Goal: Book appointment/travel/reservation

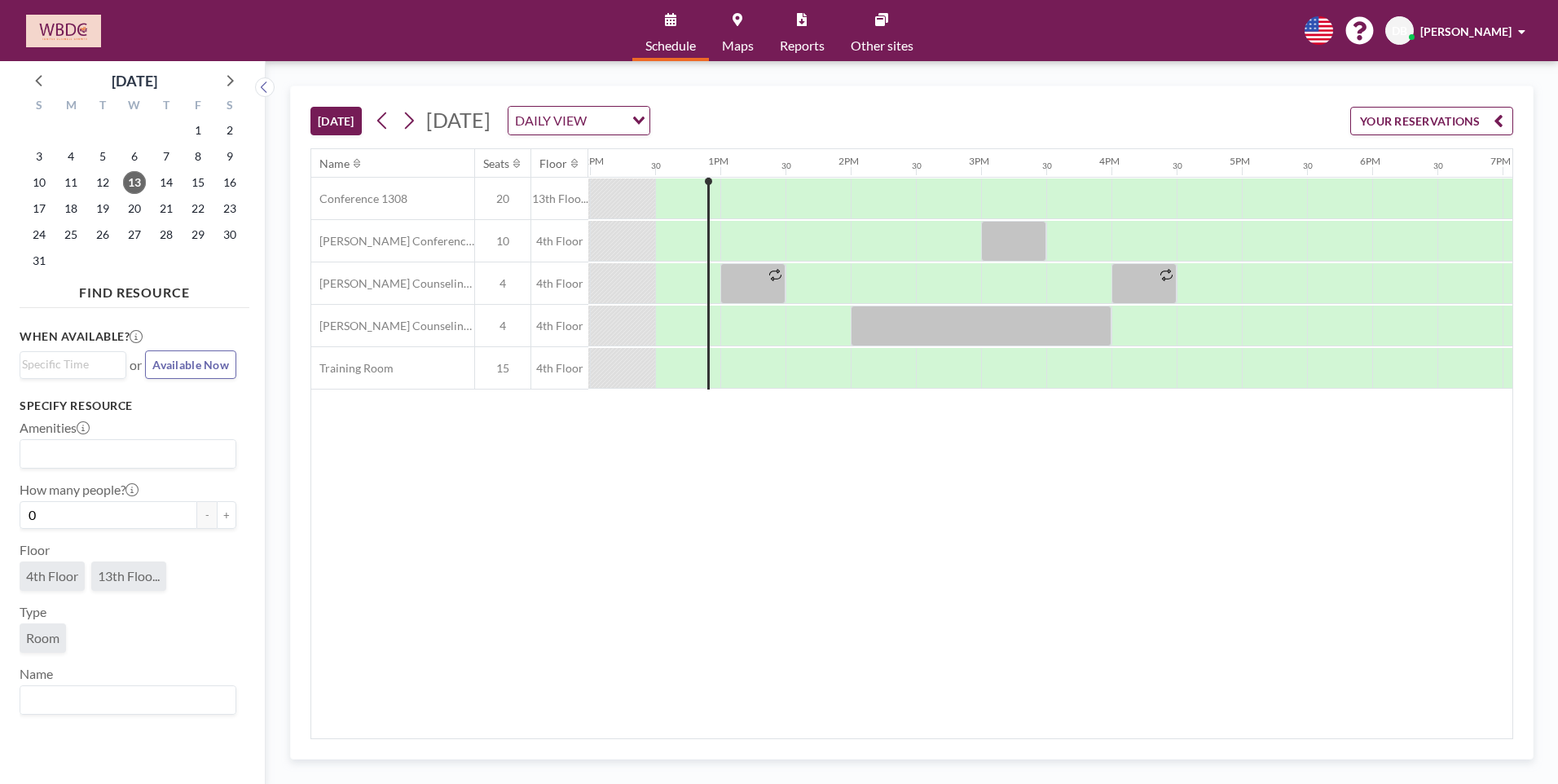
scroll to position [0, 1565]
click at [163, 180] on span "14" at bounding box center [166, 182] width 23 height 23
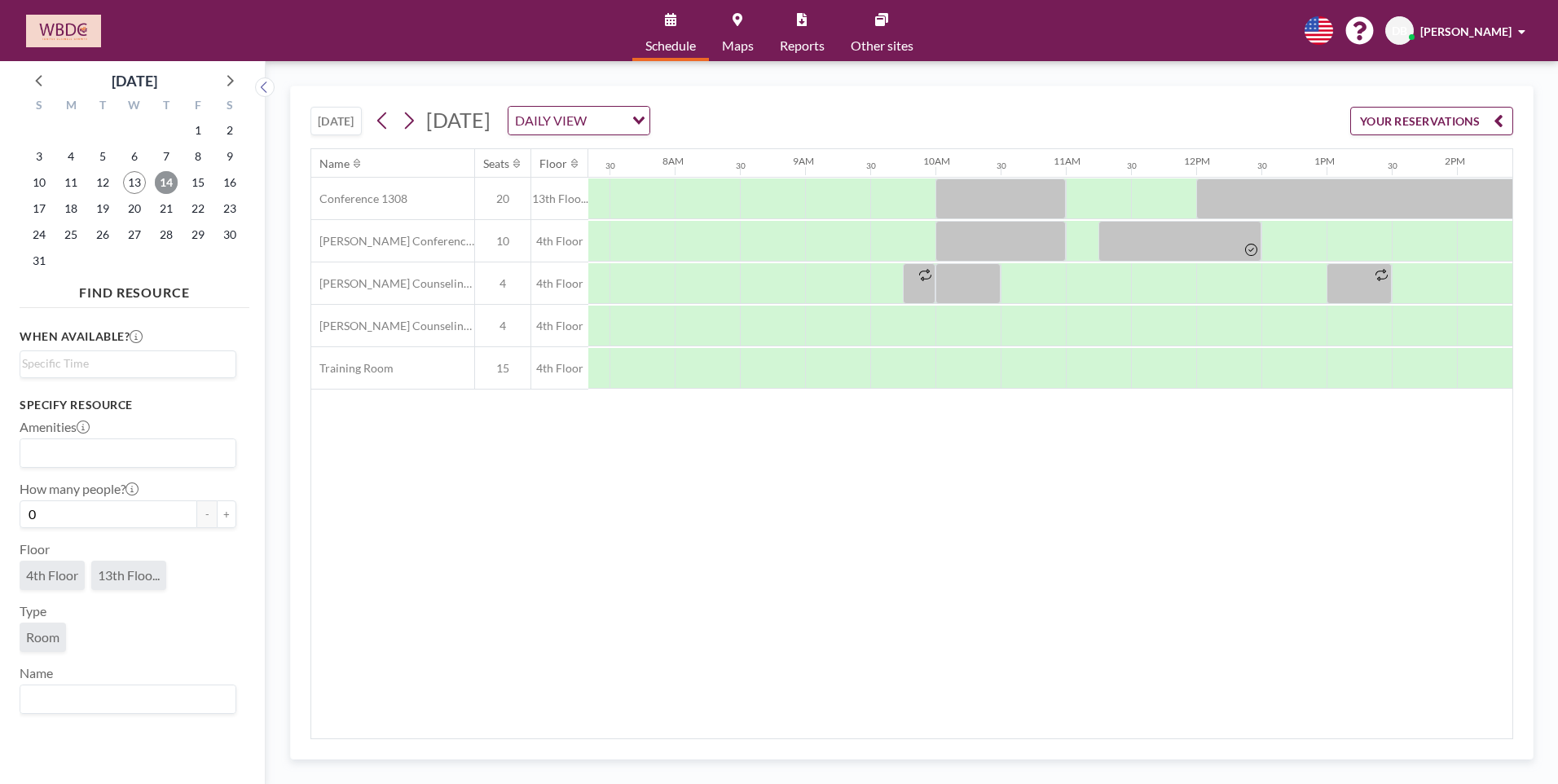
scroll to position [0, 978]
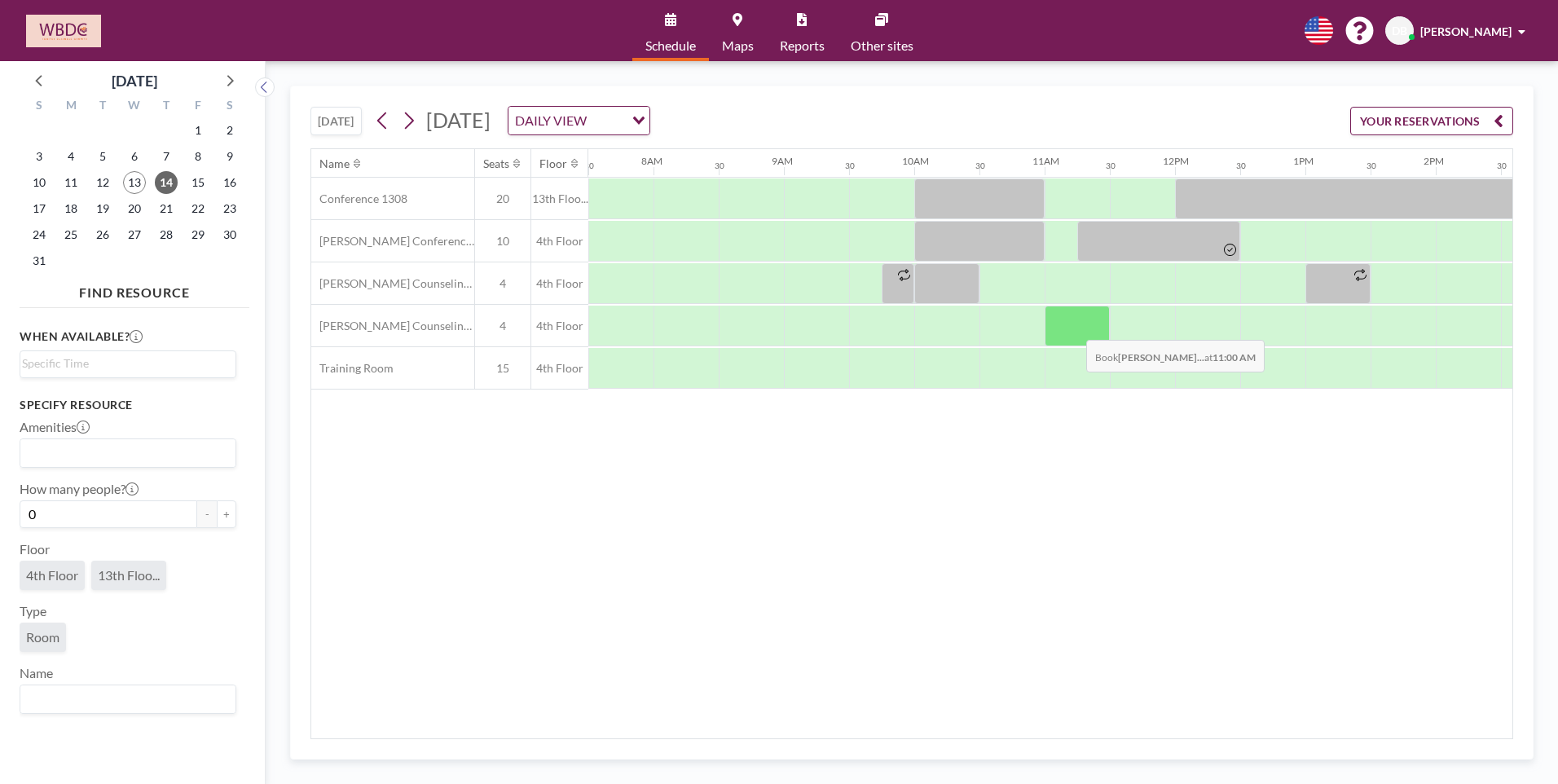
drag, startPoint x: 1078, startPoint y: 344, endPoint x: 1073, endPoint y: 327, distance: 17.7
click at [1073, 327] on div at bounding box center [1078, 325] width 65 height 41
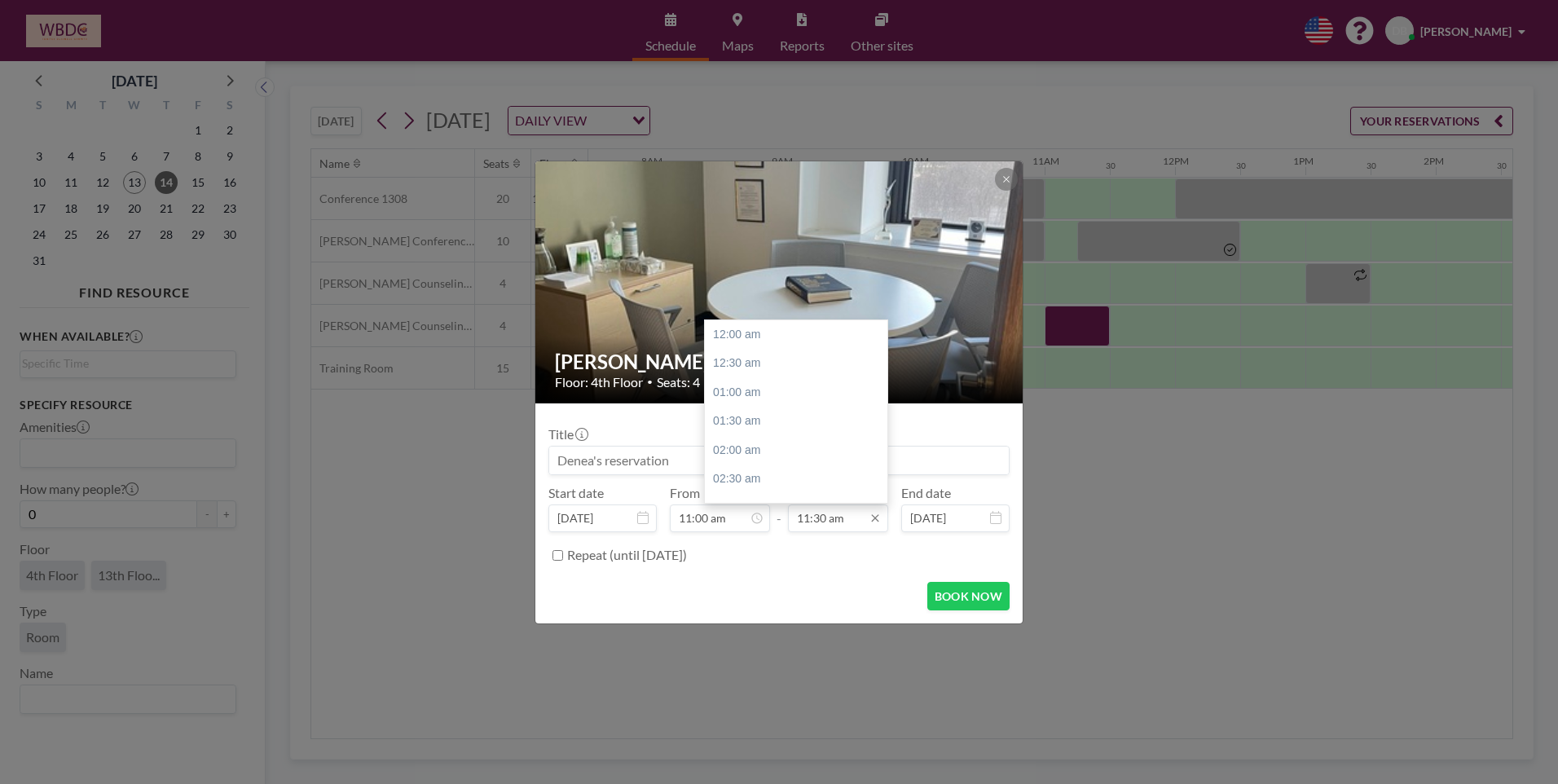
scroll to position [667, 0]
click at [764, 413] on div "01:00 pm" at bounding box center [800, 421] width 190 height 30
type input "01:00 pm"
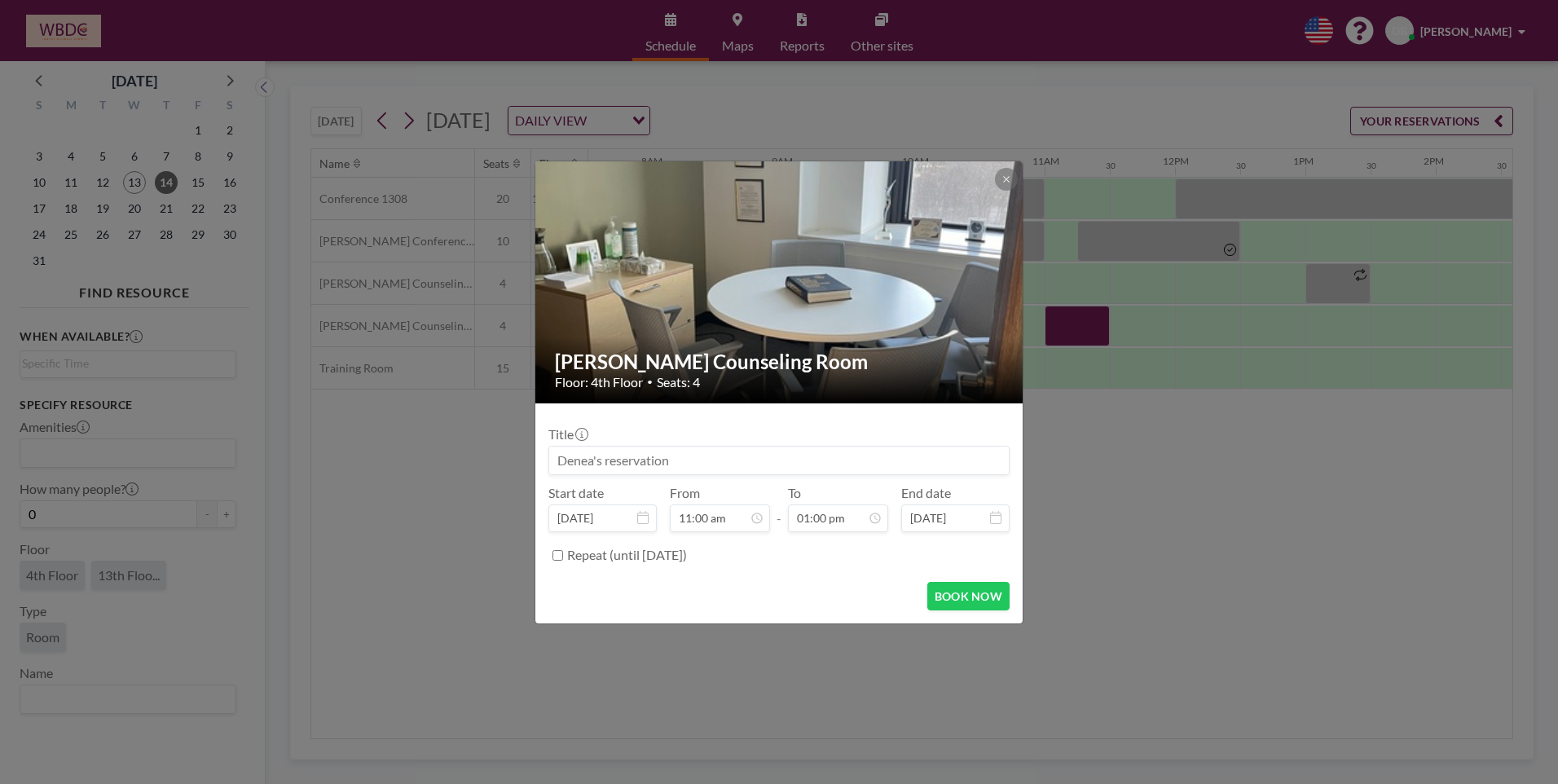
scroll to position [638, 0]
click at [662, 462] on input at bounding box center [779, 460] width 460 height 28
type input "Client appointments"
click at [991, 601] on button "BOOK NOW" at bounding box center [968, 596] width 82 height 29
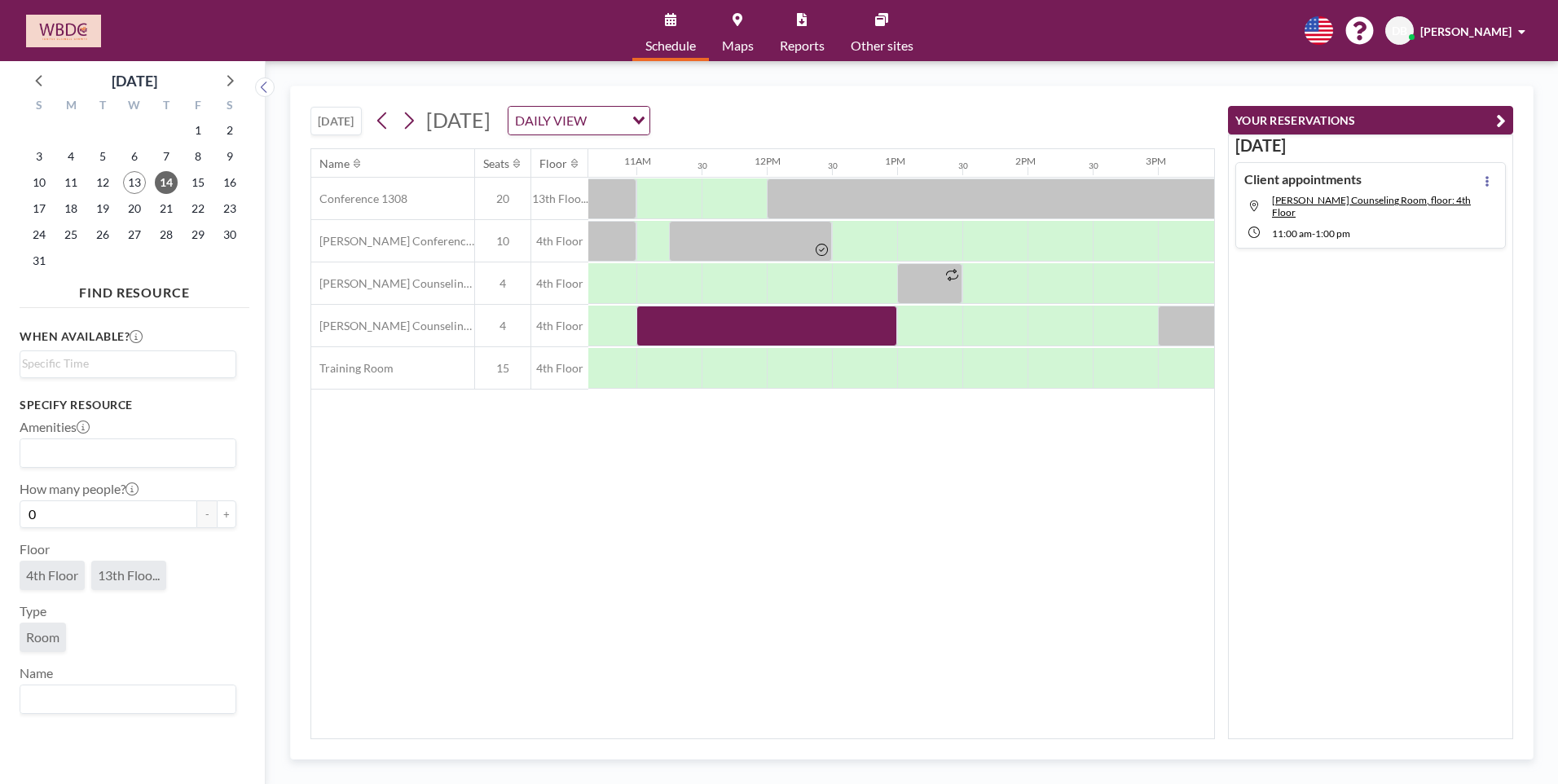
scroll to position [0, 1516]
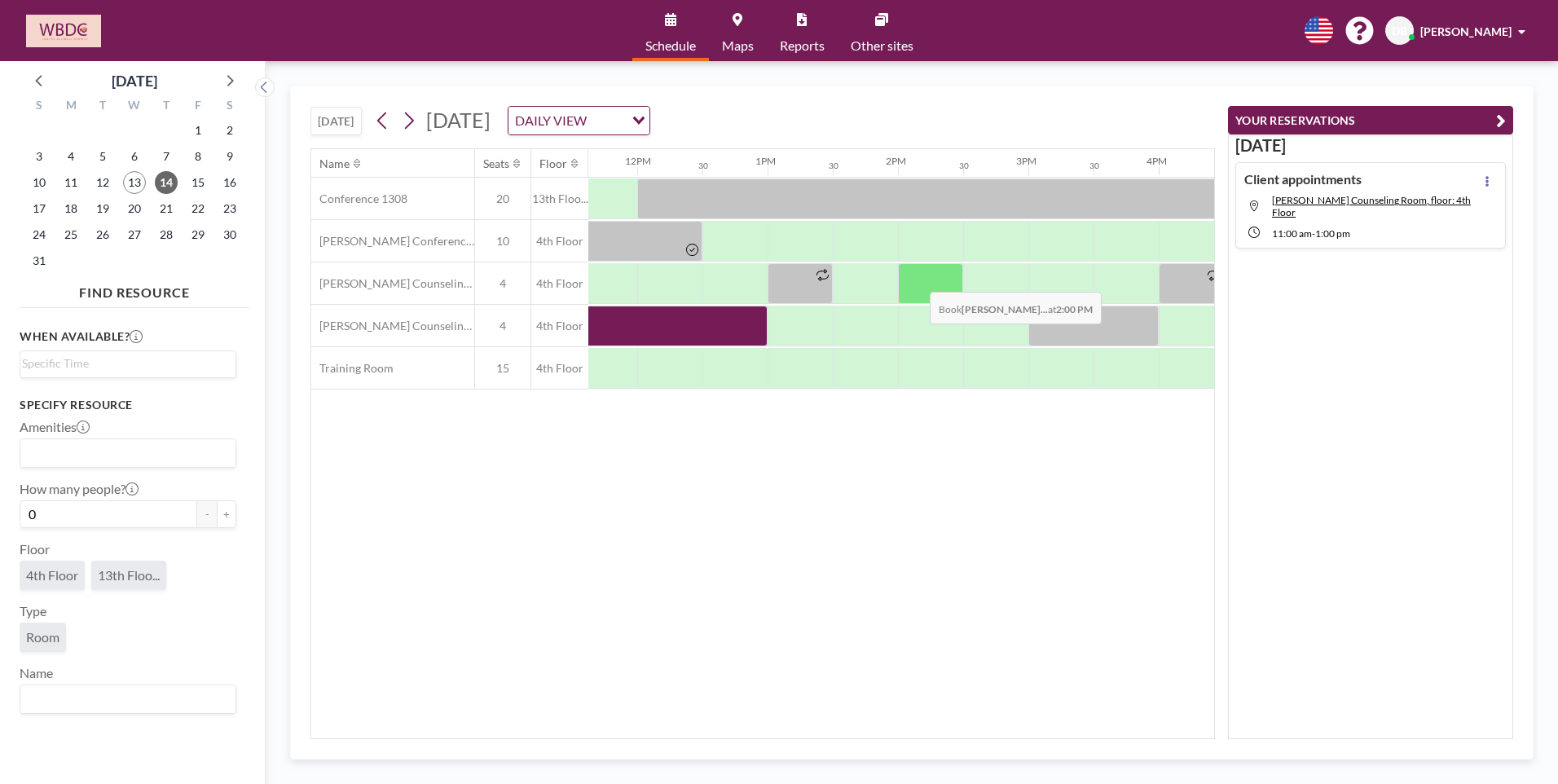
click at [917, 280] on div at bounding box center [931, 282] width 65 height 41
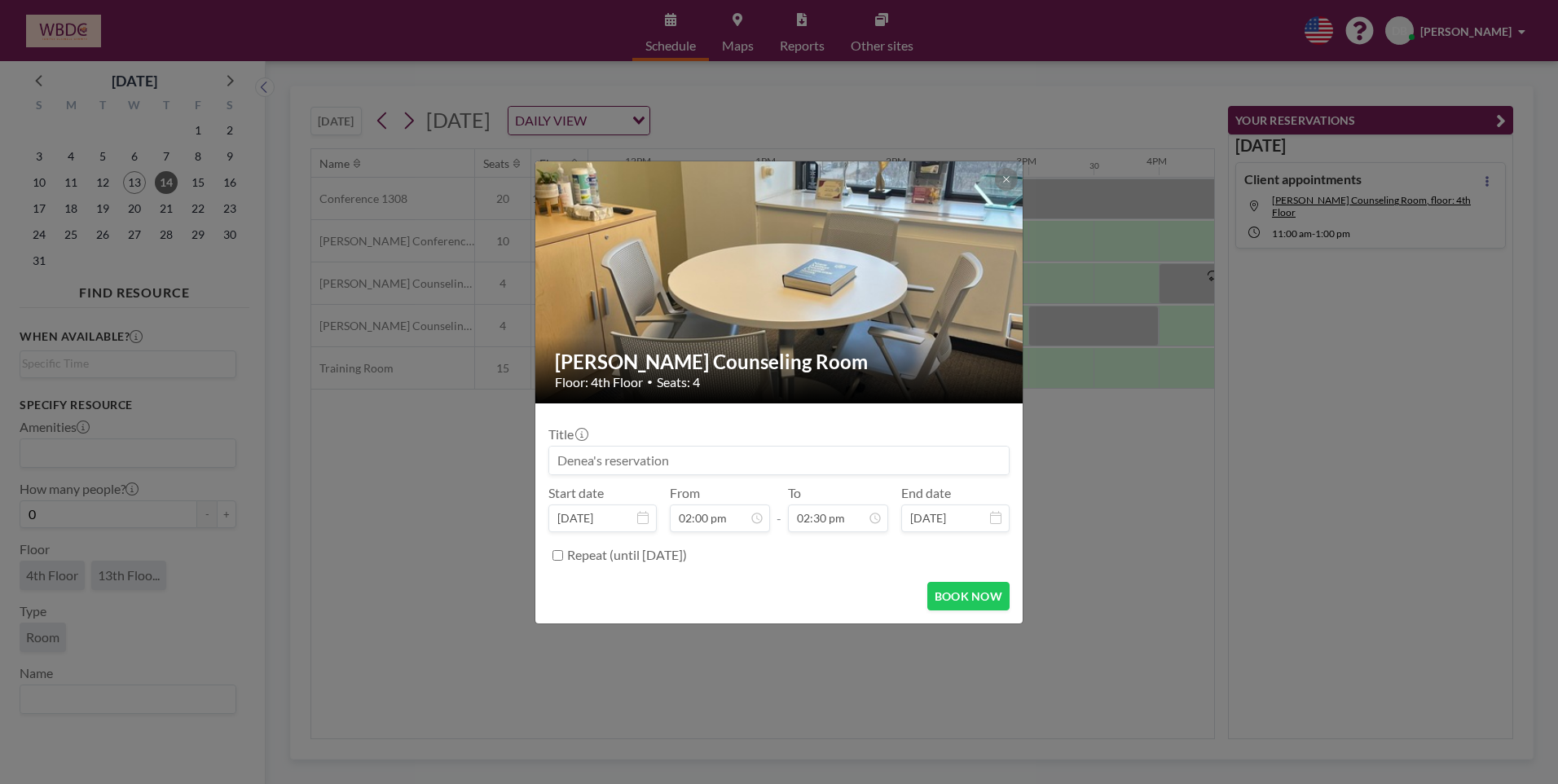
click at [917, 280] on img at bounding box center [779, 282] width 489 height 652
click at [700, 467] on input at bounding box center [779, 460] width 460 height 28
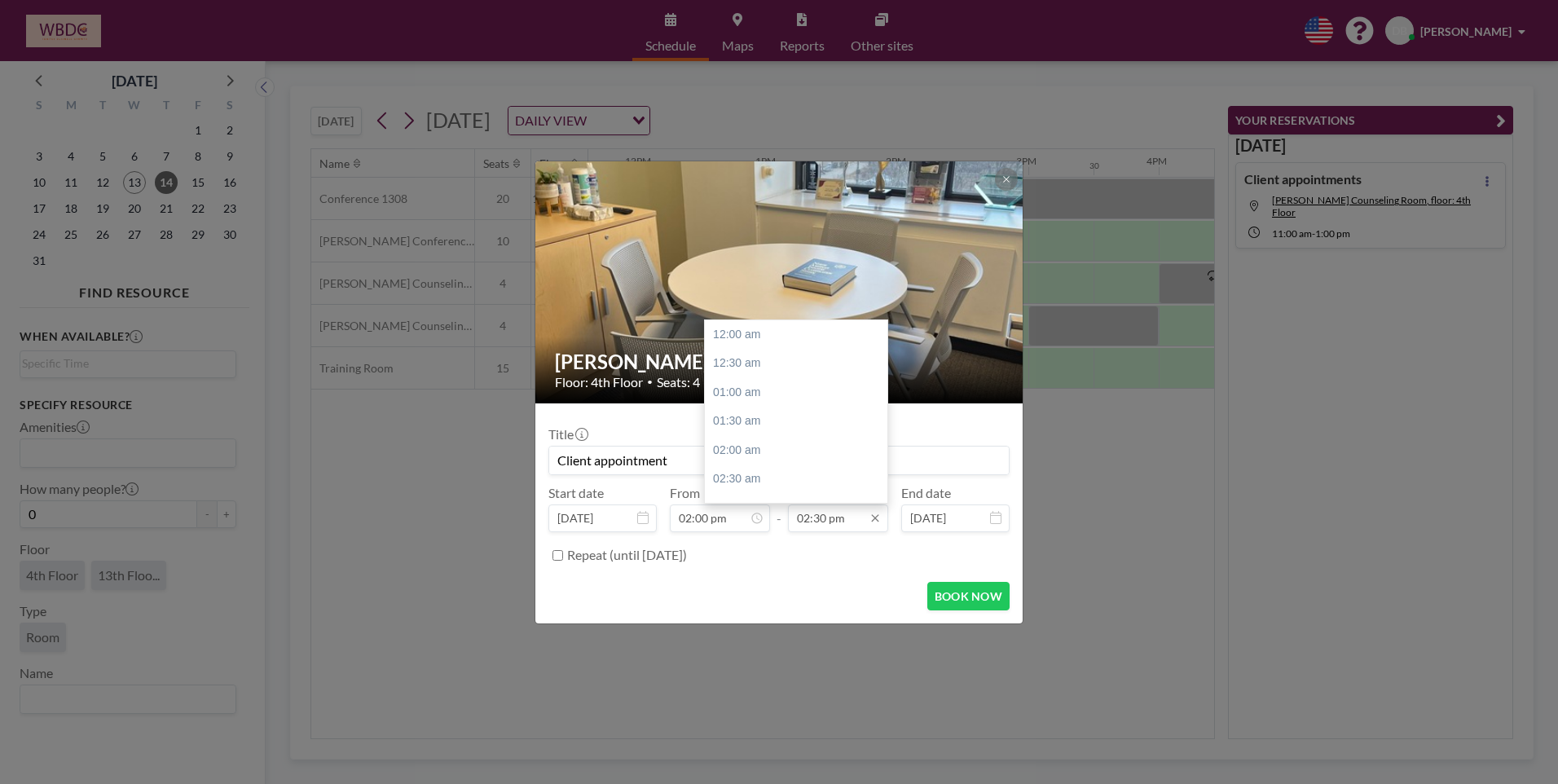
type input "Client appointment"
click at [838, 525] on input "02:30 pm" at bounding box center [838, 518] width 100 height 28
click at [744, 367] on div "03:00 pm" at bounding box center [800, 364] width 190 height 30
type input "03:00 pm"
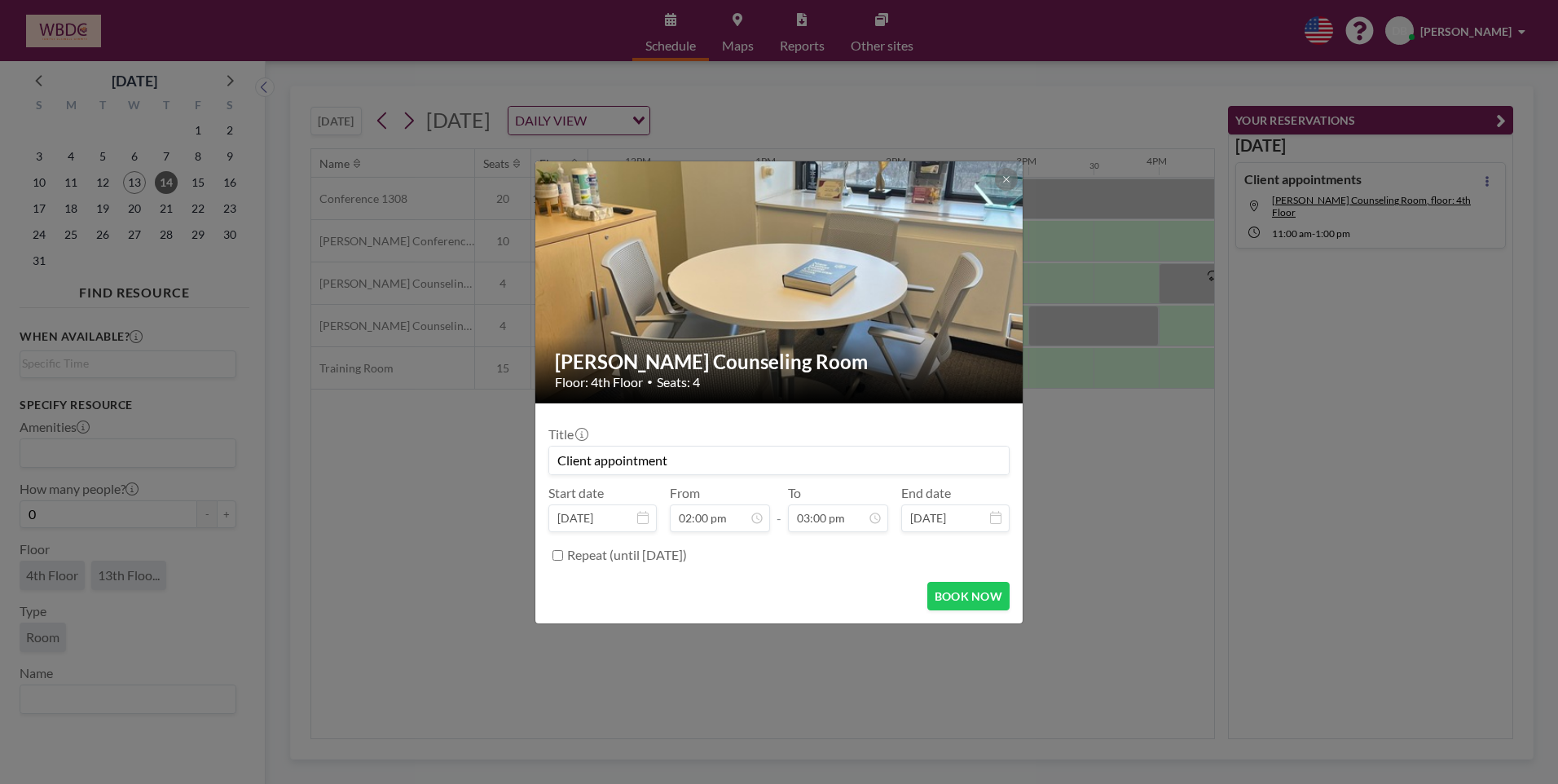
scroll to position [870, 0]
click at [976, 592] on button "BOOK NOW" at bounding box center [968, 596] width 82 height 29
